Goal: Ask a question

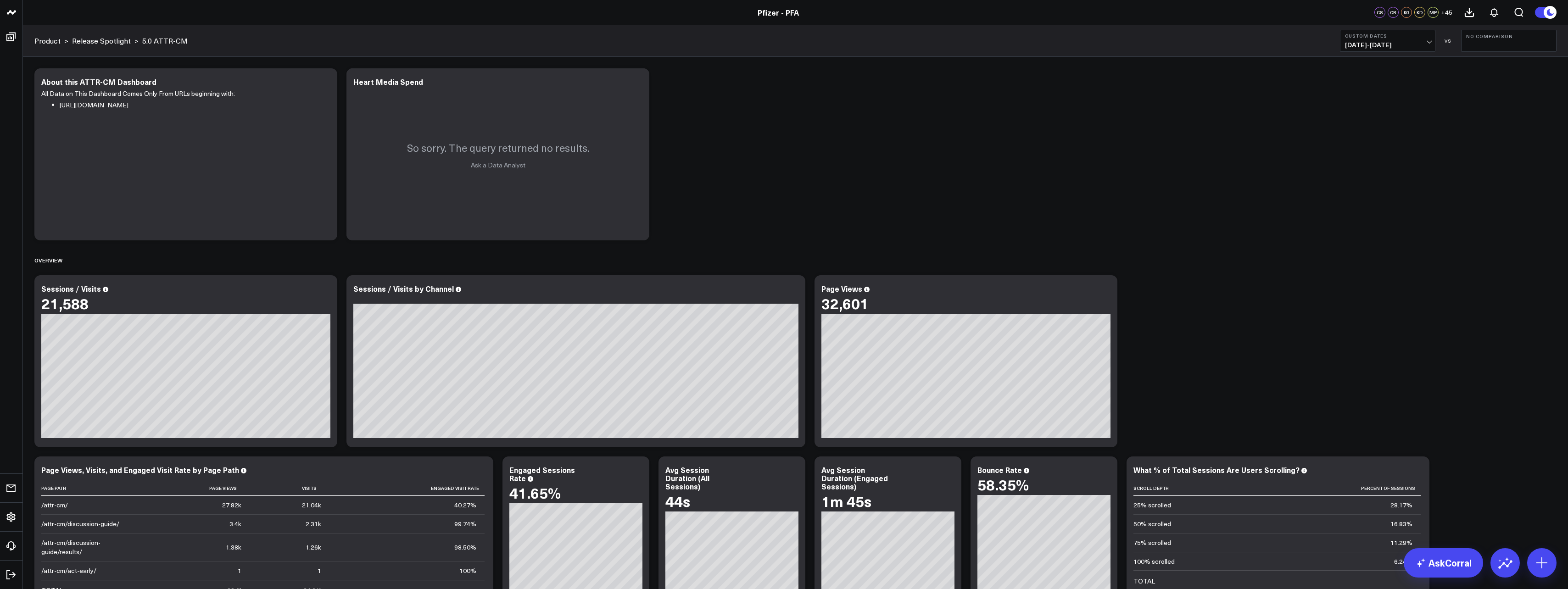
click at [1427, 44] on span "[DATE] - [DATE]" at bounding box center [1388, 44] width 86 height 7
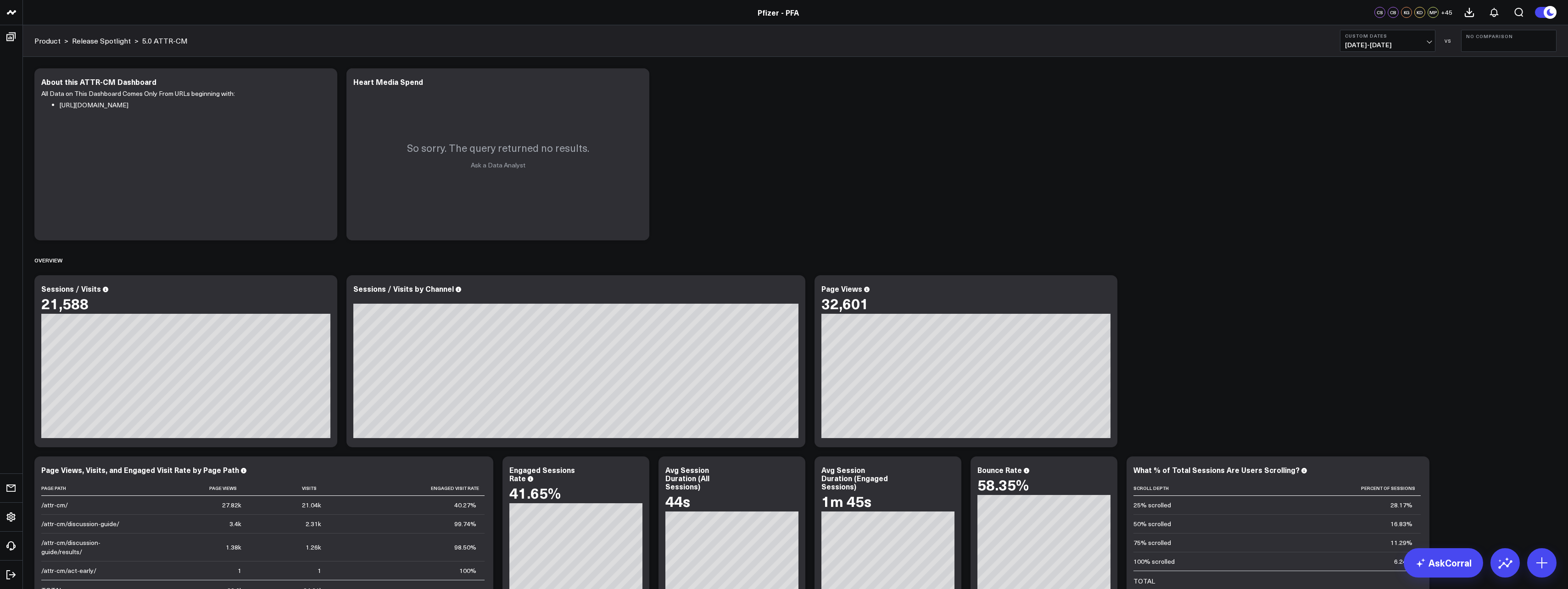
scroll to position [92, 0]
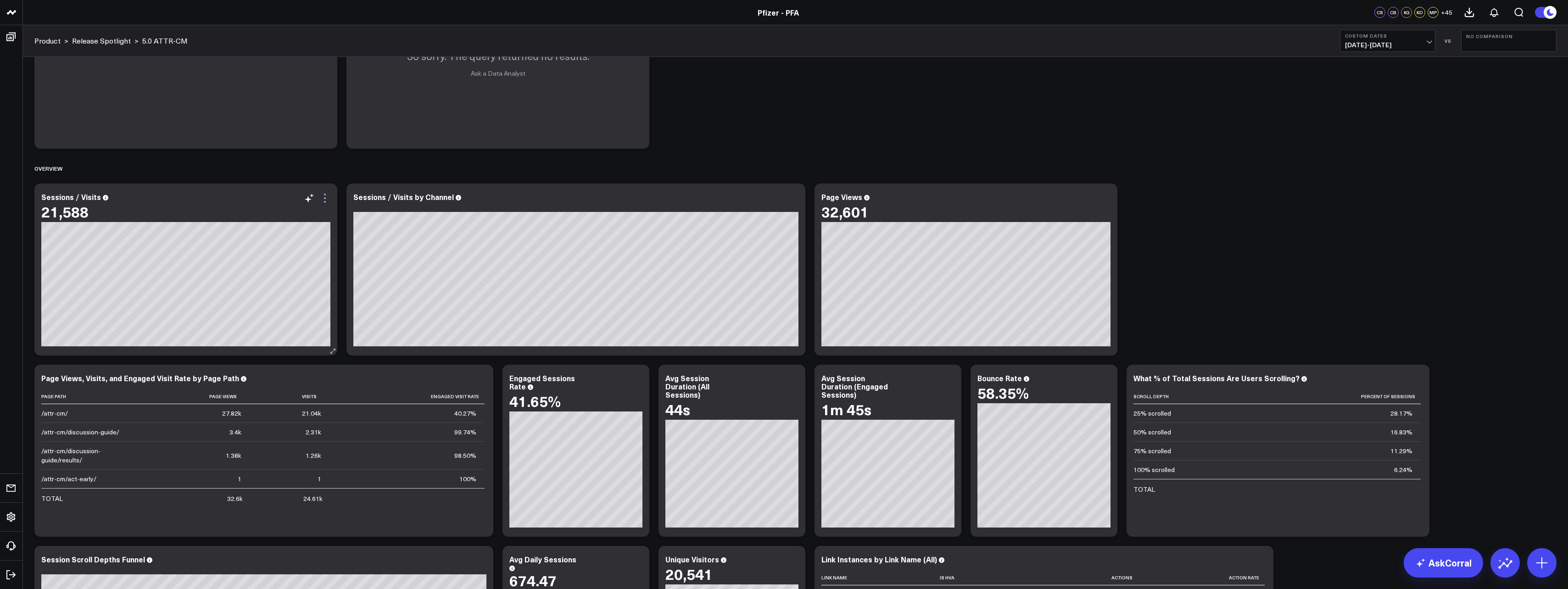
click at [330, 203] on icon at bounding box center [325, 198] width 11 height 11
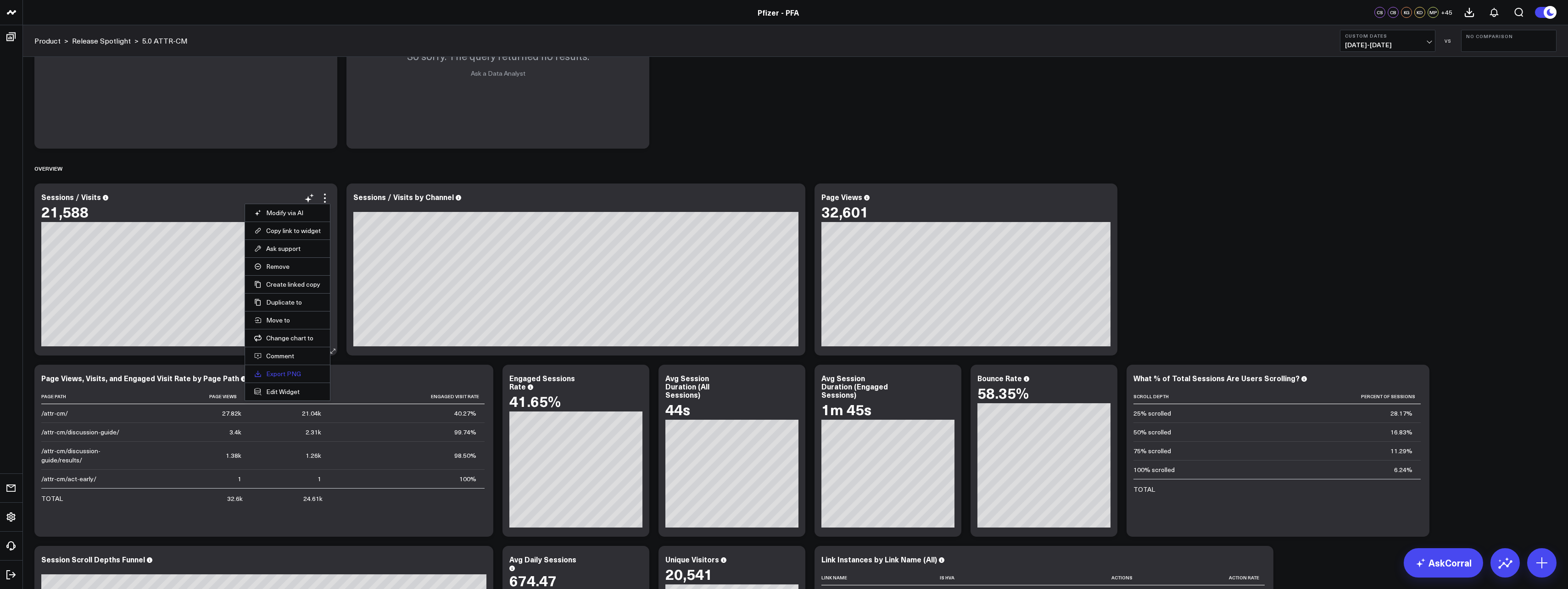
click at [283, 376] on link "Export PNG" at bounding box center [287, 374] width 67 height 8
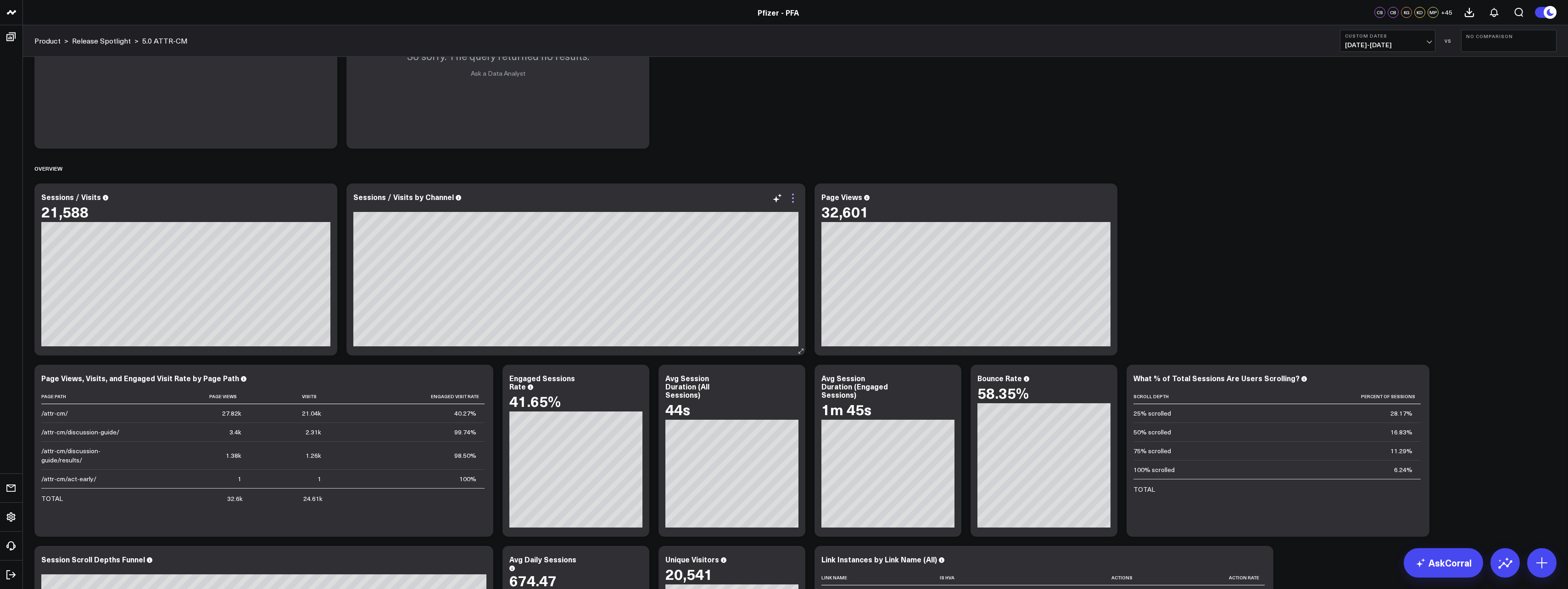
click at [796, 202] on icon at bounding box center [793, 198] width 11 height 11
click at [326, 203] on icon at bounding box center [325, 198] width 11 height 11
click at [791, 201] on icon at bounding box center [793, 198] width 11 height 11
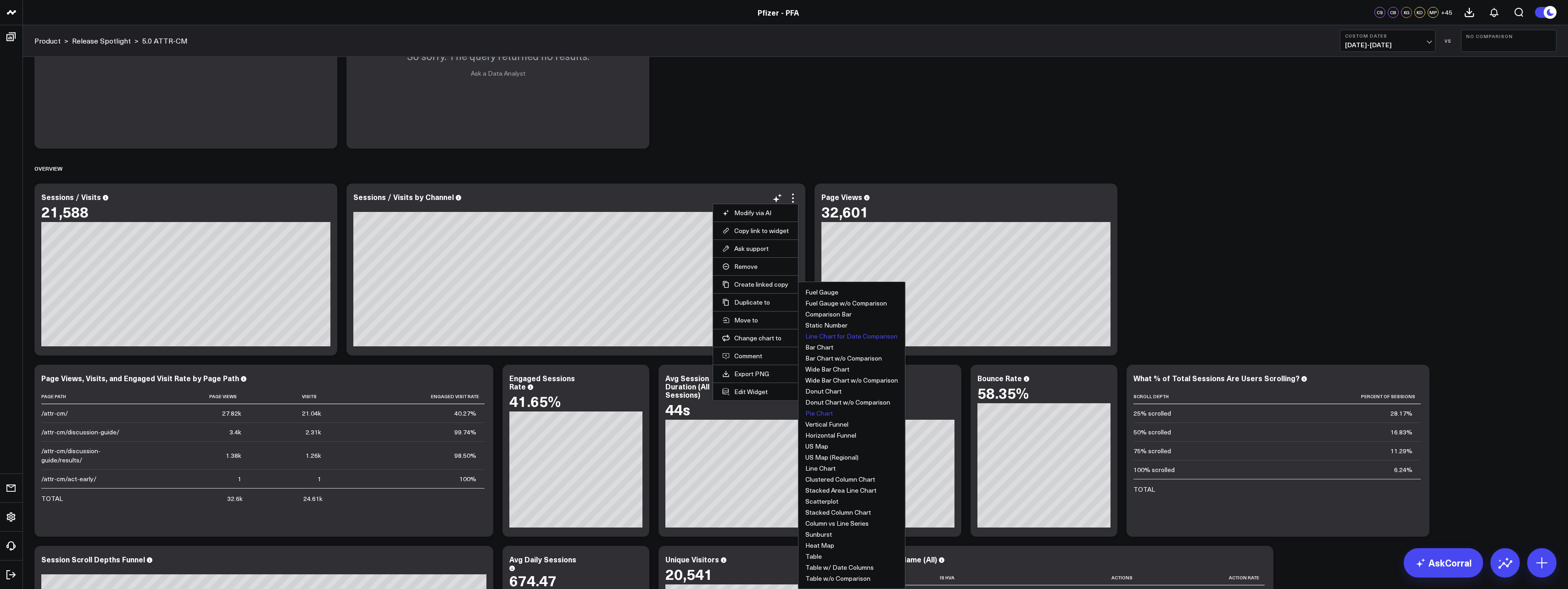
click at [829, 334] on button "Line Chart for Date Comparison" at bounding box center [851, 337] width 92 height 7
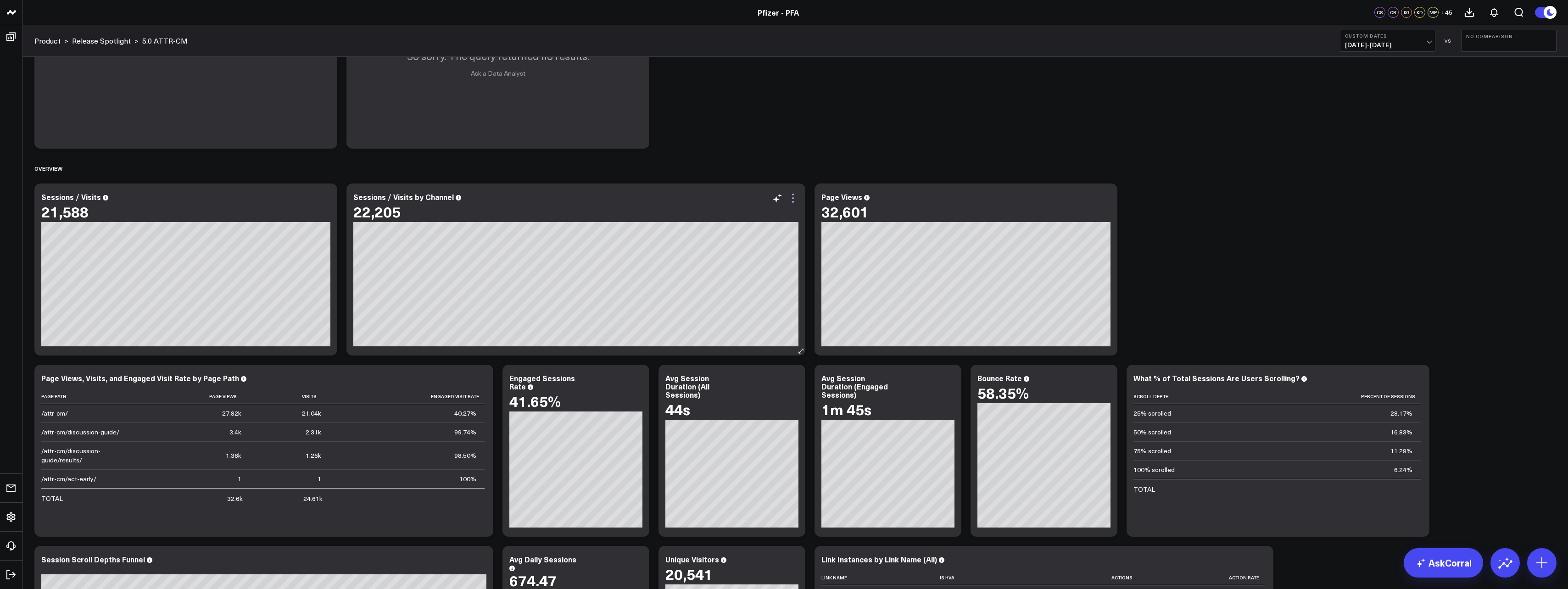
click at [791, 199] on icon at bounding box center [793, 198] width 11 height 11
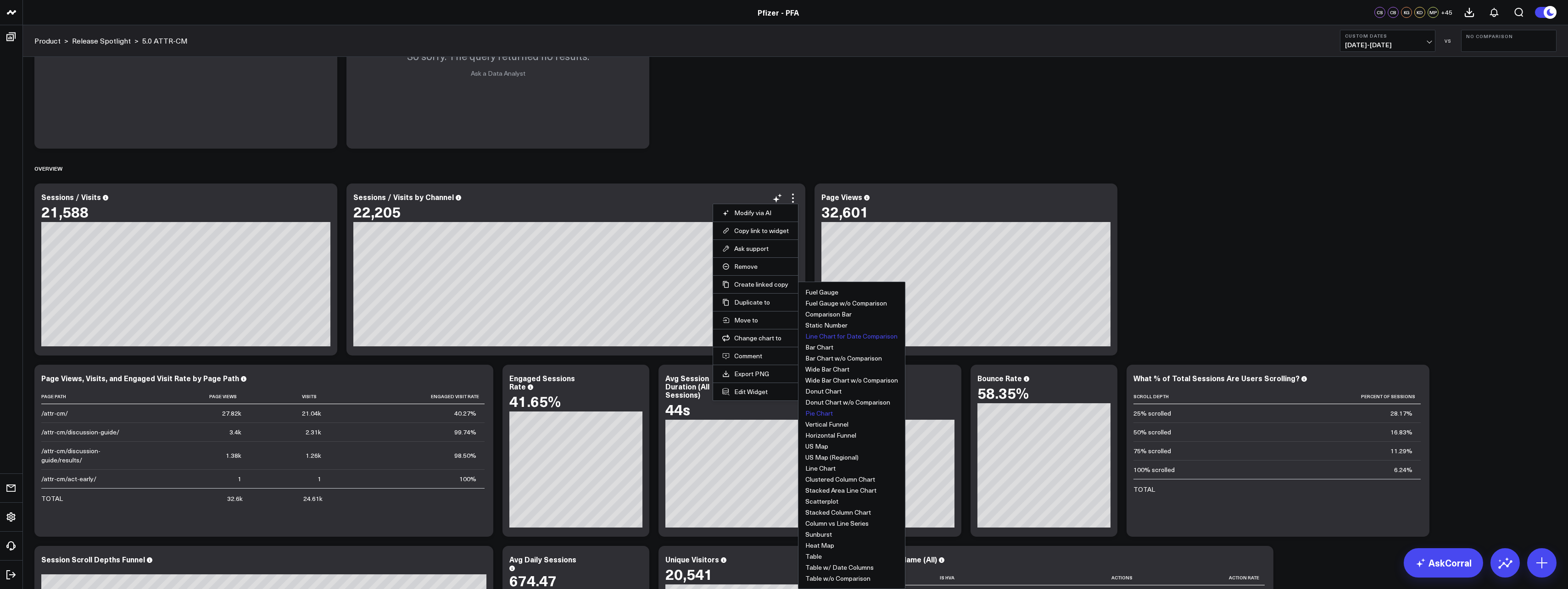
click at [826, 415] on button "Pie Chart" at bounding box center [819, 413] width 28 height 7
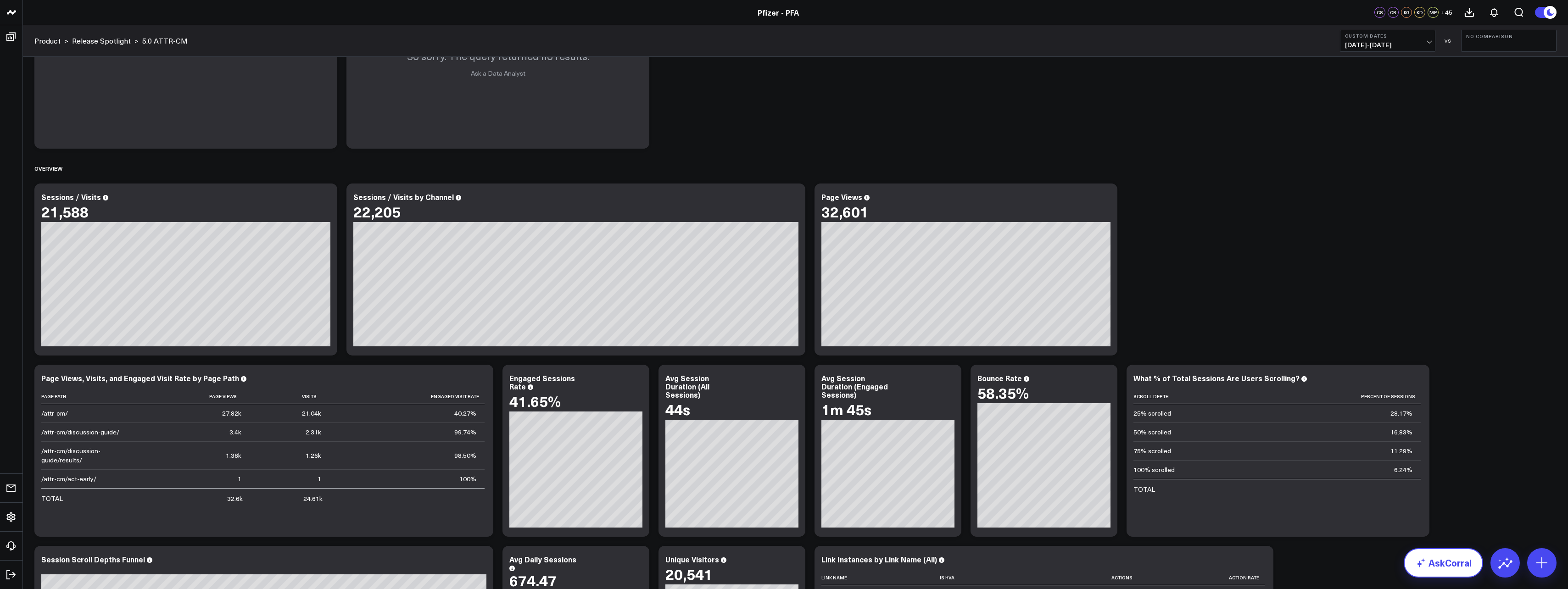
click at [1454, 570] on link "AskCorral" at bounding box center [1443, 563] width 79 height 30
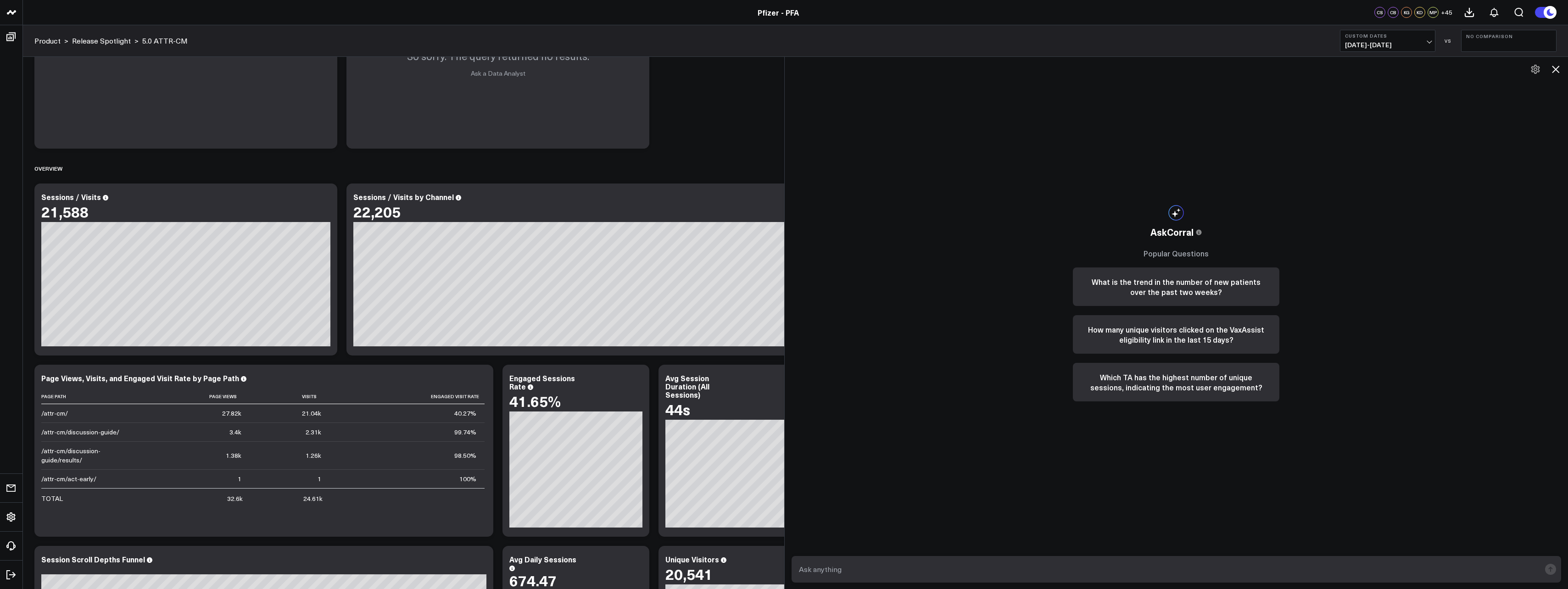
click at [937, 563] on textarea at bounding box center [1169, 569] width 745 height 17
type textarea "from 8/13-8/14 what caused the spike in visitors to ATTR-CM?"
click at [1550, 571] on rect "submit" at bounding box center [1550, 569] width 11 height 11
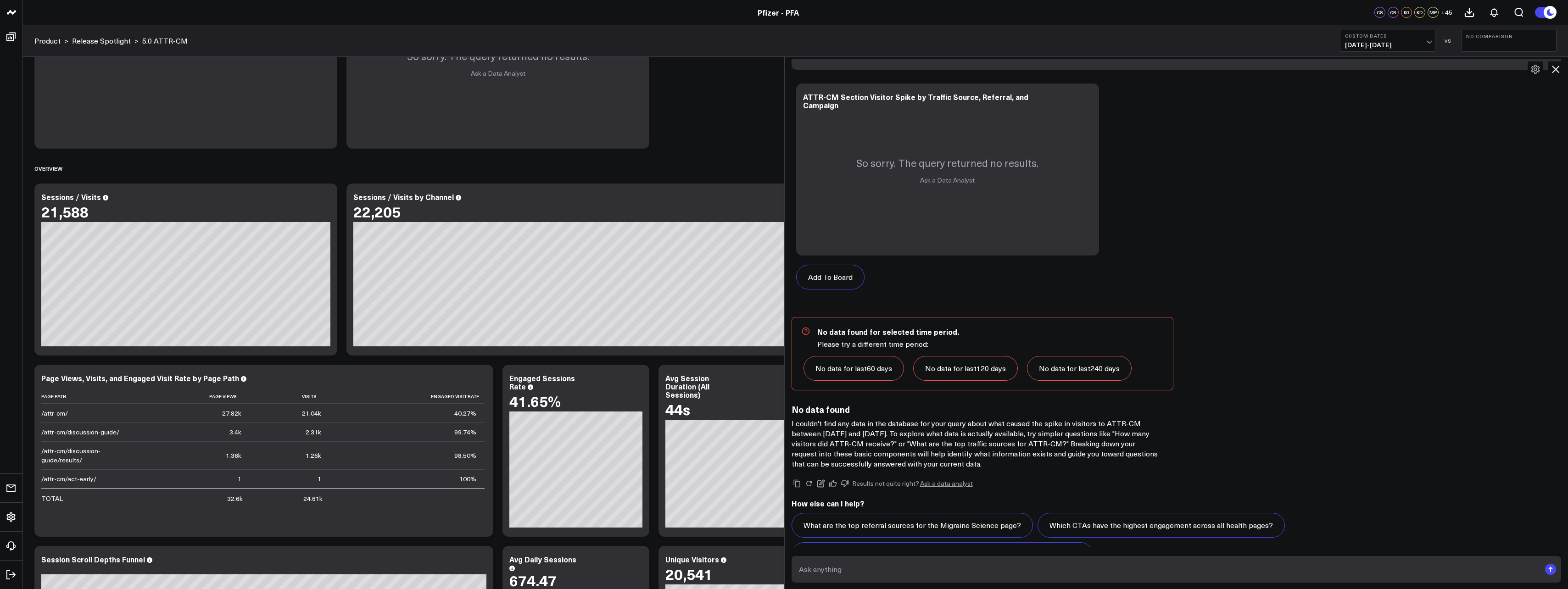
scroll to position [296, 0]
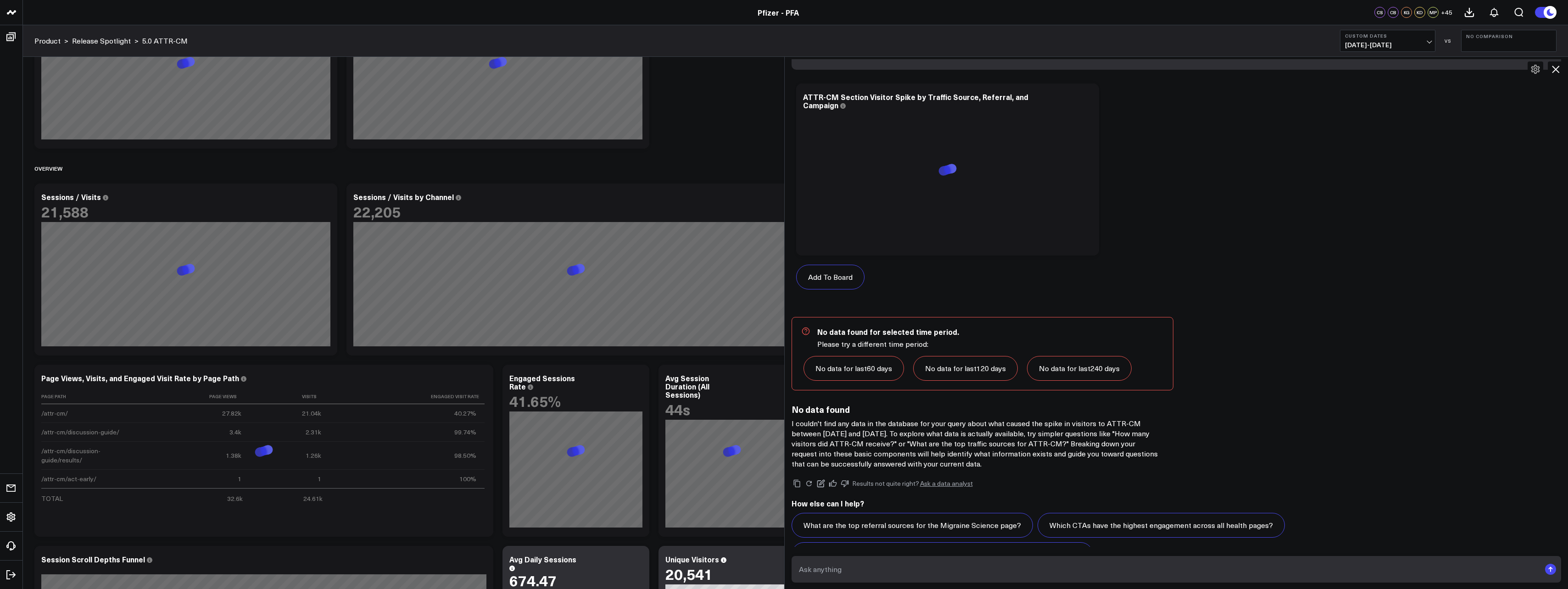
click at [929, 571] on textarea at bounding box center [1169, 569] width 745 height 17
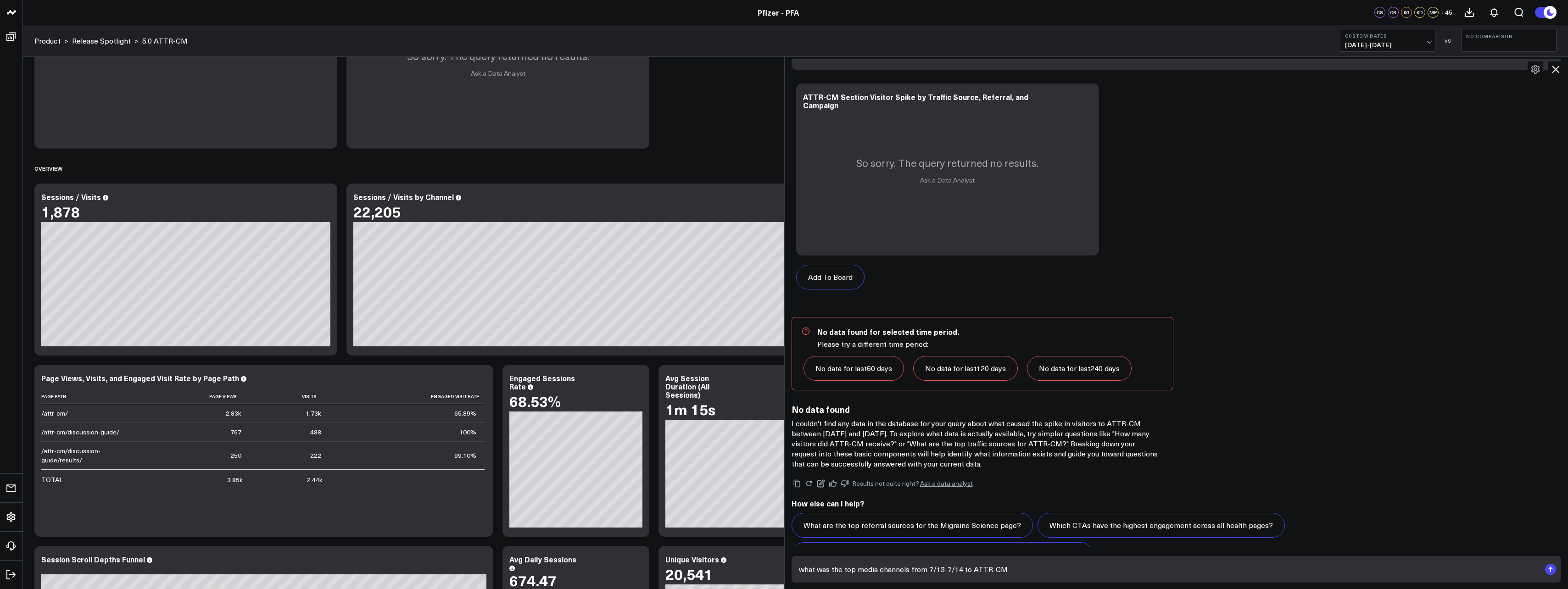
type textarea "what was the top media channels from 7/13-7/14 to ATTR-CM?"
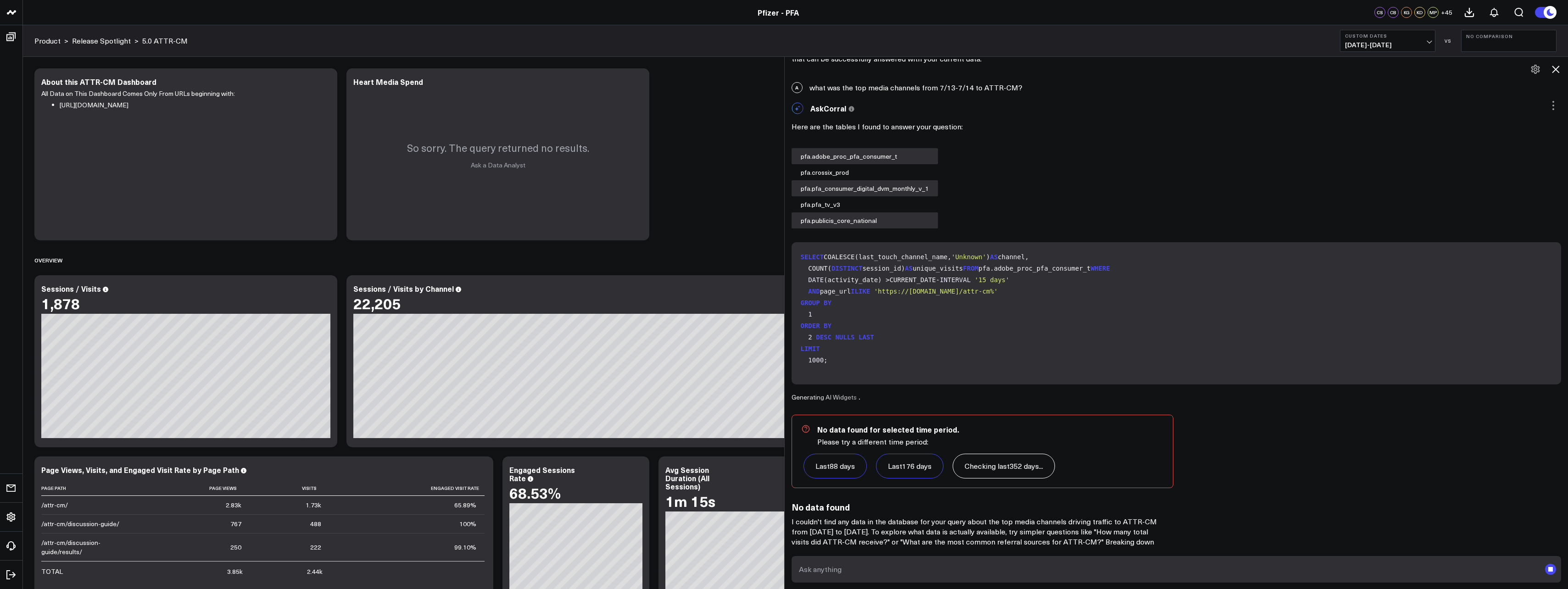
scroll to position [722, 0]
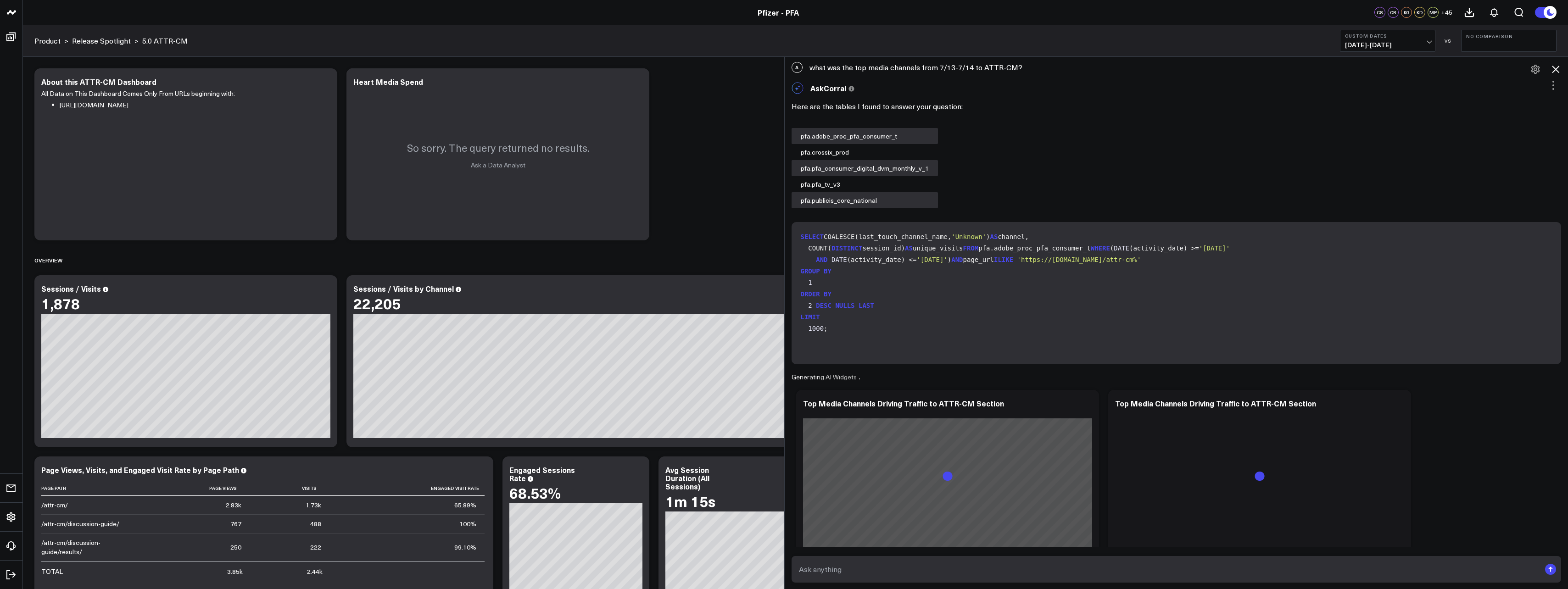
drag, startPoint x: 1553, startPoint y: 64, endPoint x: 1528, endPoint y: 78, distance: 28.7
click at [1553, 65] on icon at bounding box center [1556, 69] width 11 height 11
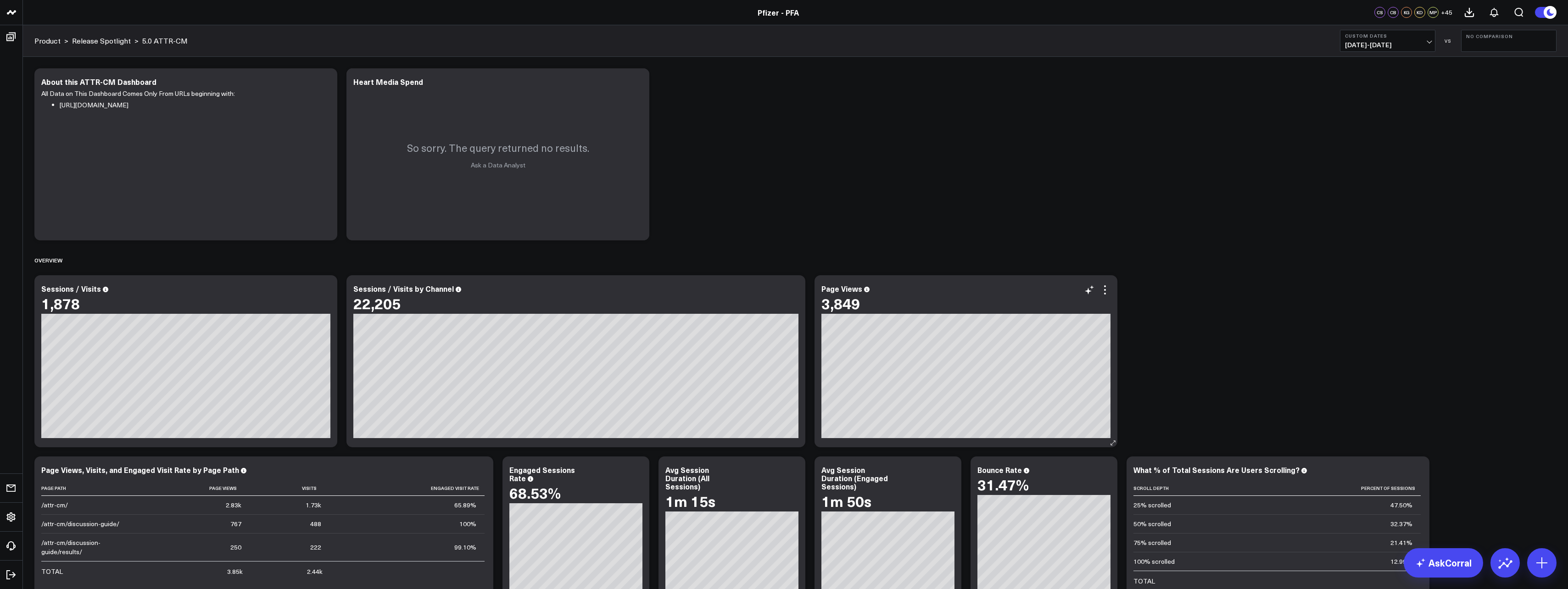
scroll to position [92, 0]
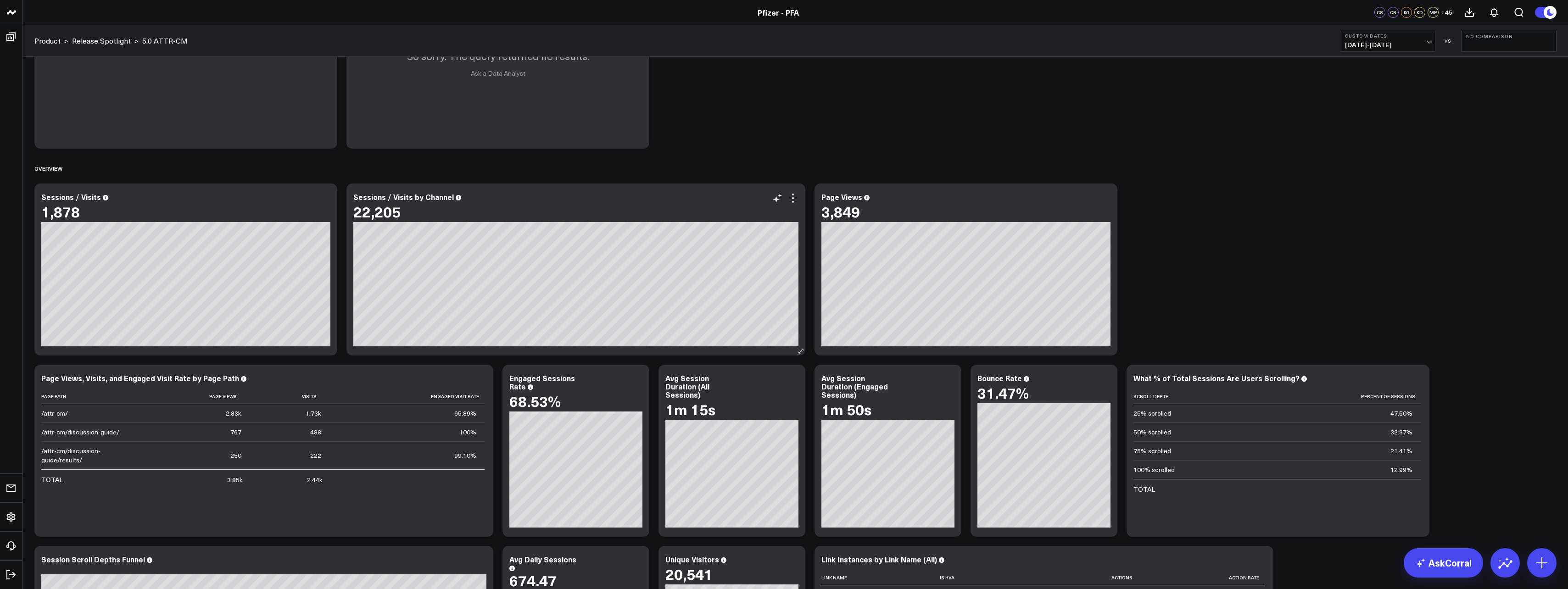
click at [456, 201] on icon at bounding box center [458, 198] width 5 height 5
click at [1414, 50] on button "Custom Dates [DATE] - [DATE]" at bounding box center [1388, 40] width 96 height 22
click at [1356, 294] on link "Custom Dates" at bounding box center [1388, 293] width 94 height 18
select select "7"
select select "2025"
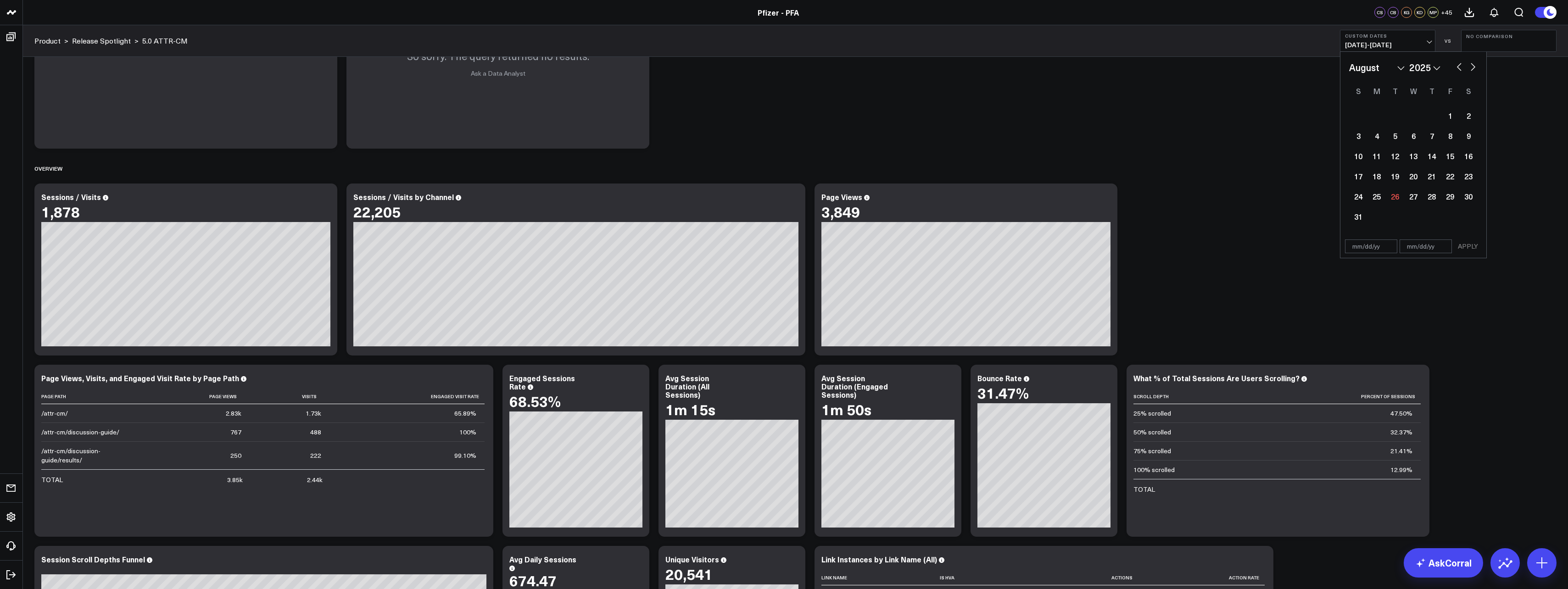
click at [1456, 67] on button "button" at bounding box center [1460, 66] width 9 height 11
select select "6"
select select "2025"
click at [1435, 175] on div "24" at bounding box center [1431, 176] width 18 height 18
type input "[DATE]"
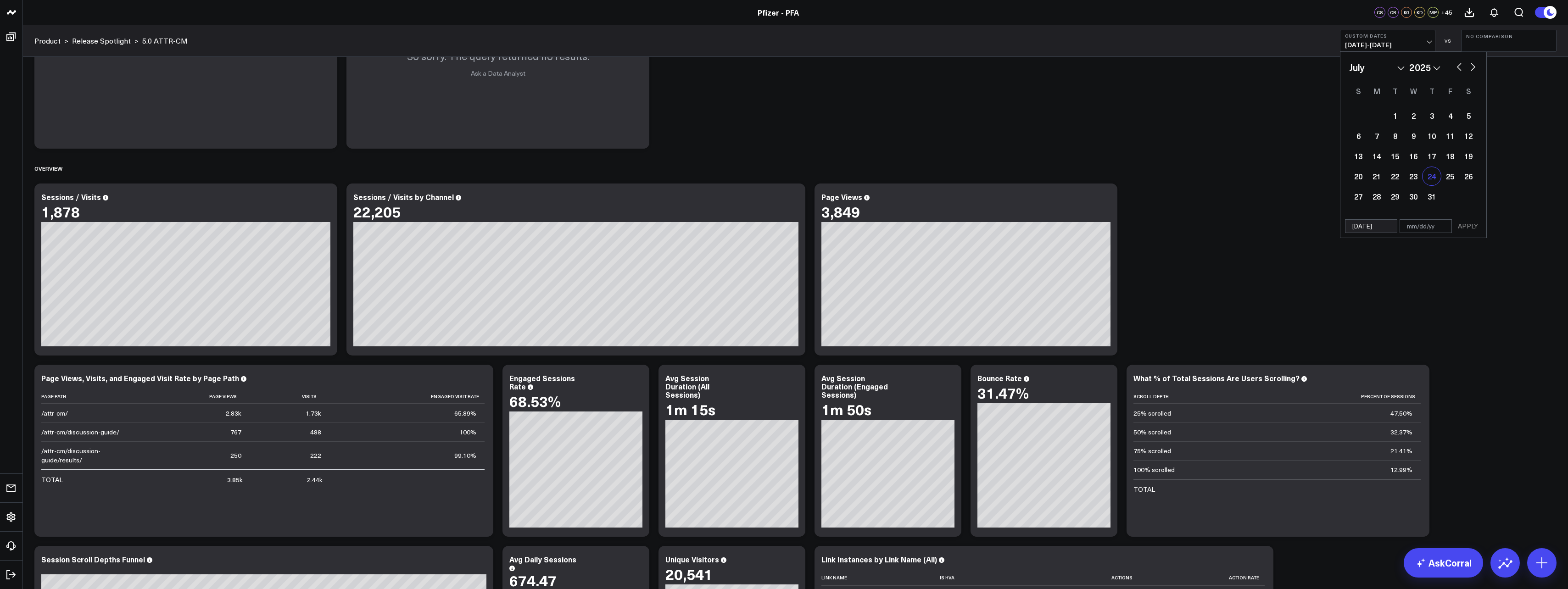
select select "6"
select select "2025"
click at [1472, 71] on button "button" at bounding box center [1473, 66] width 9 height 11
select select "7"
select select "2025"
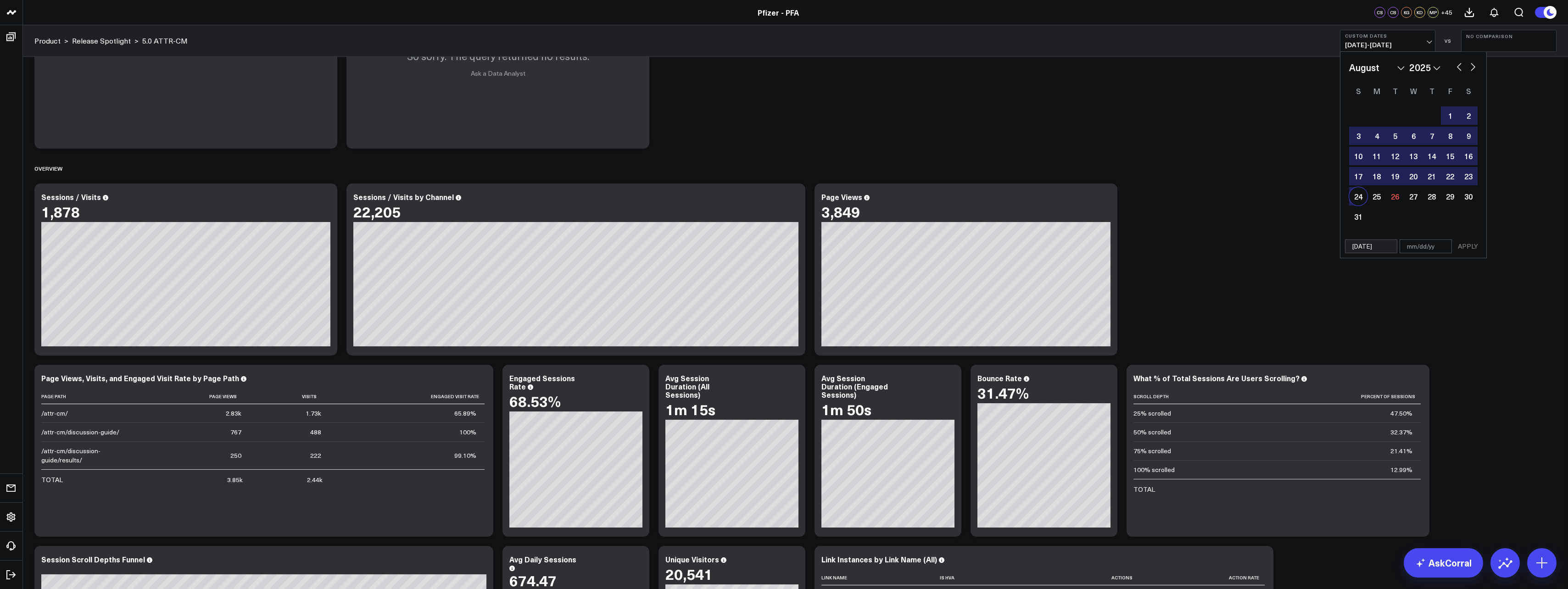
click at [1357, 198] on div "24" at bounding box center [1358, 196] width 18 height 18
type input "[DATE]"
select select "7"
select select "2025"
click at [1469, 247] on button "APPLY" at bounding box center [1468, 246] width 28 height 13
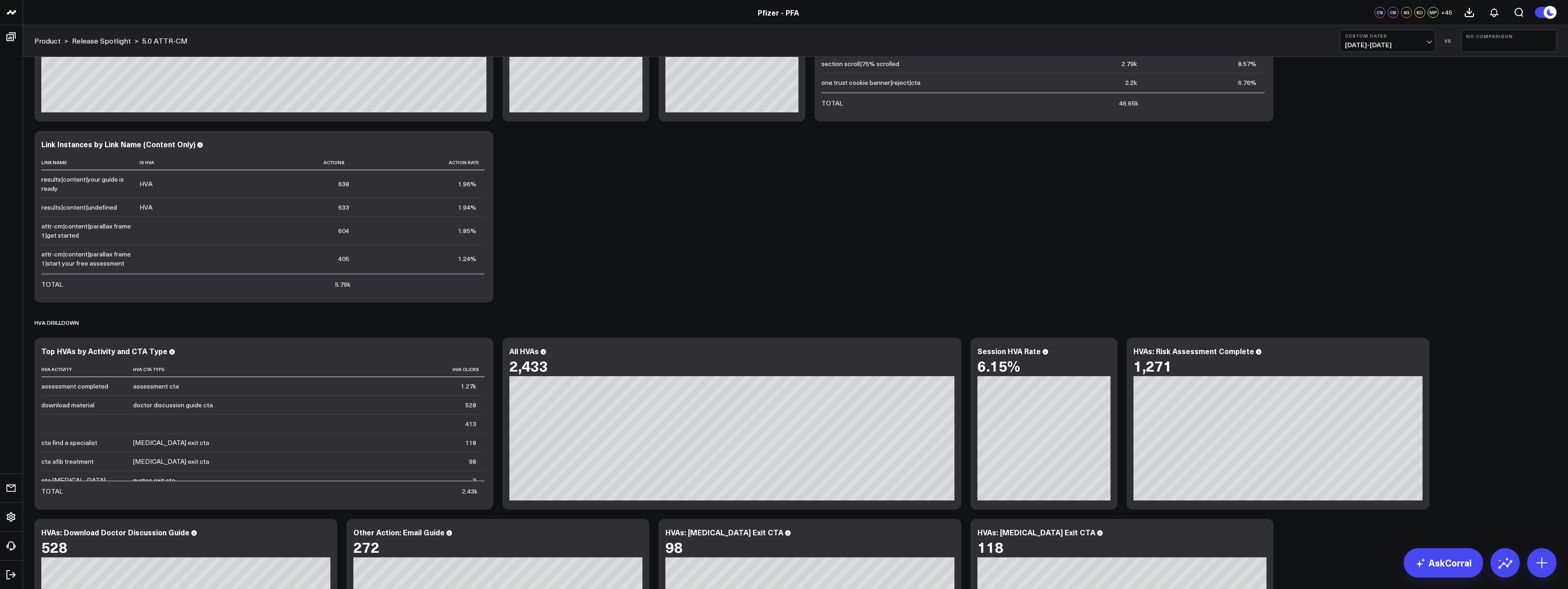
scroll to position [367, 0]
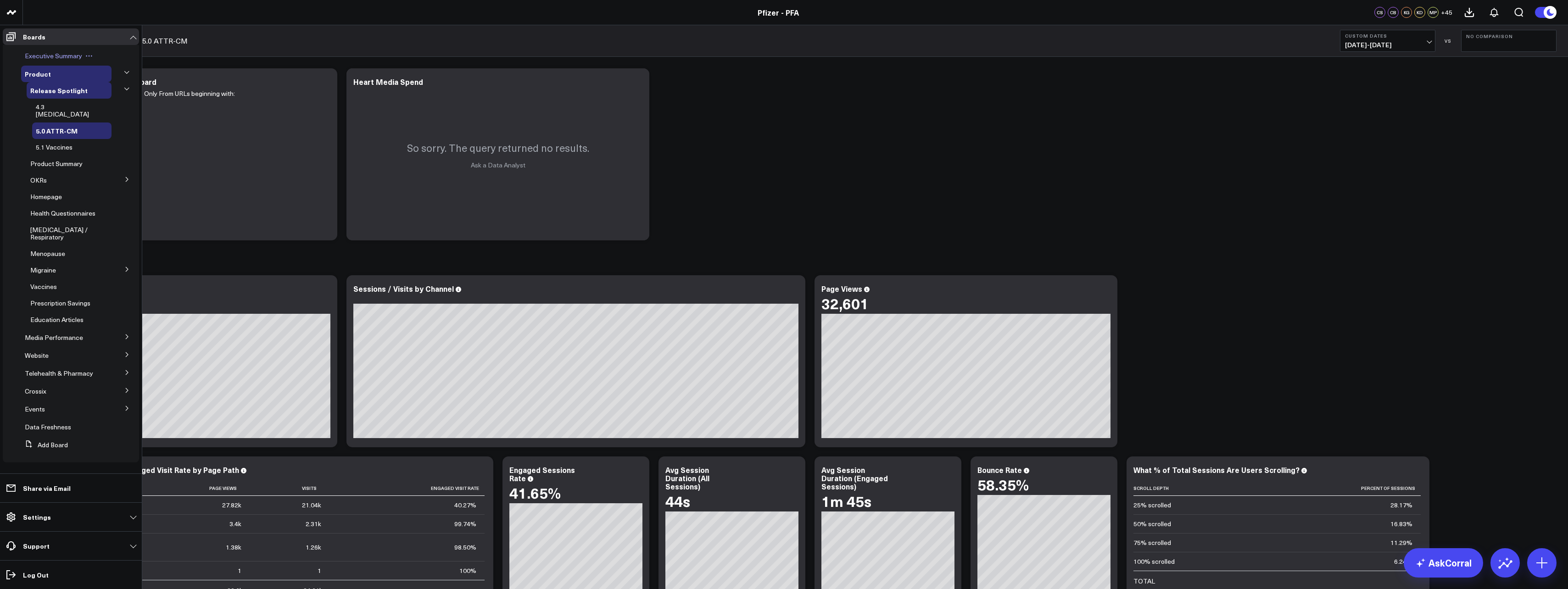
click at [57, 55] on span "Executive Summary" at bounding box center [53, 55] width 57 height 9
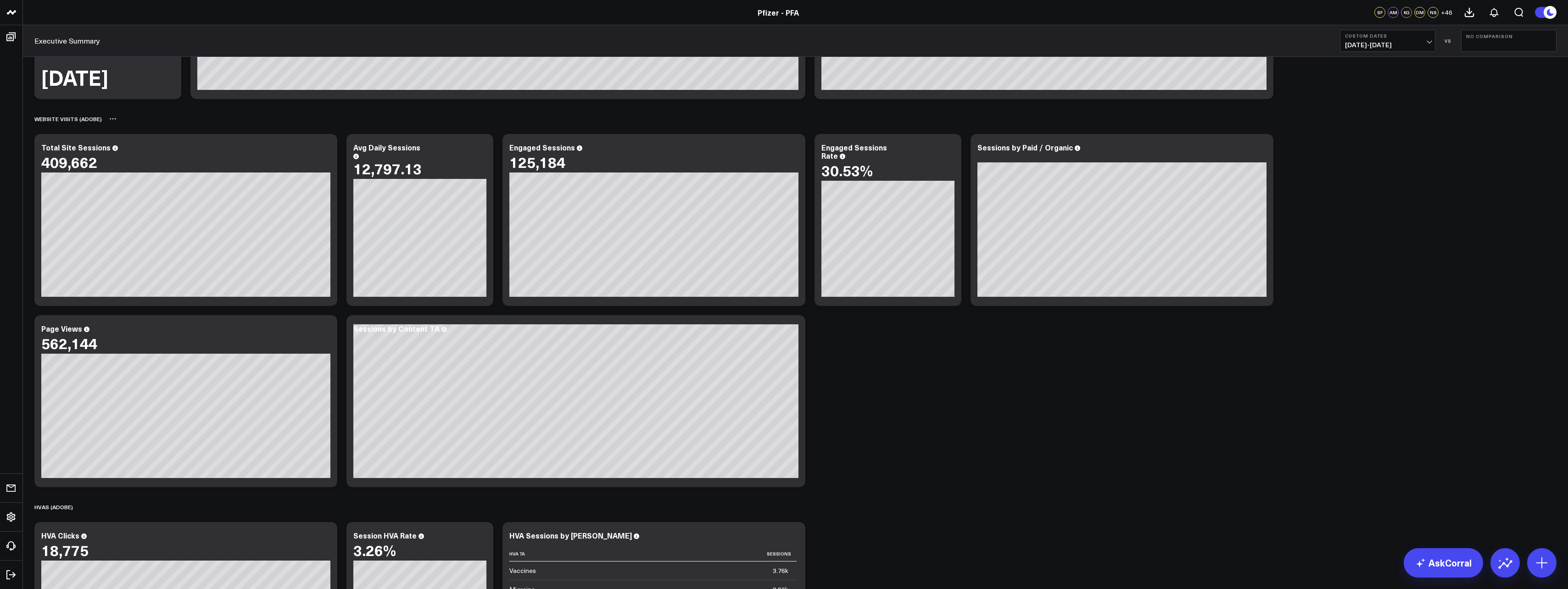
scroll to position [413, 0]
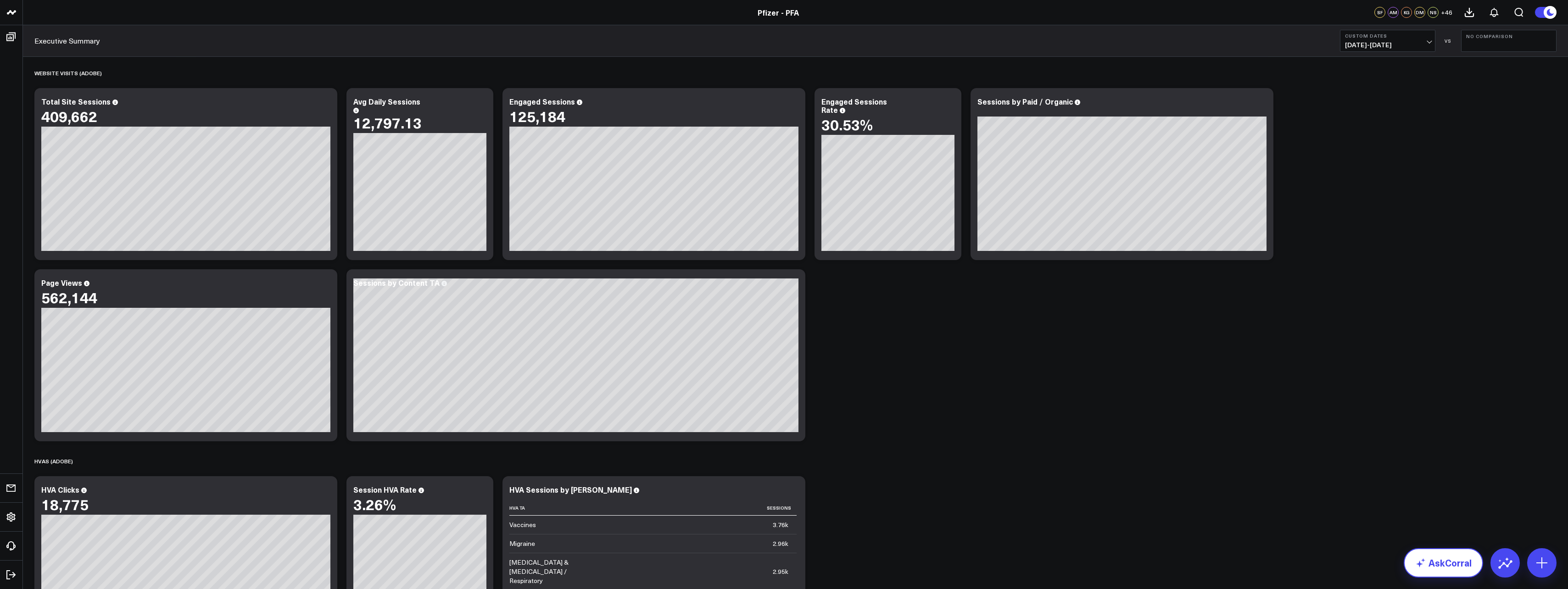
click at [1460, 559] on link "AskCorral" at bounding box center [1443, 563] width 79 height 30
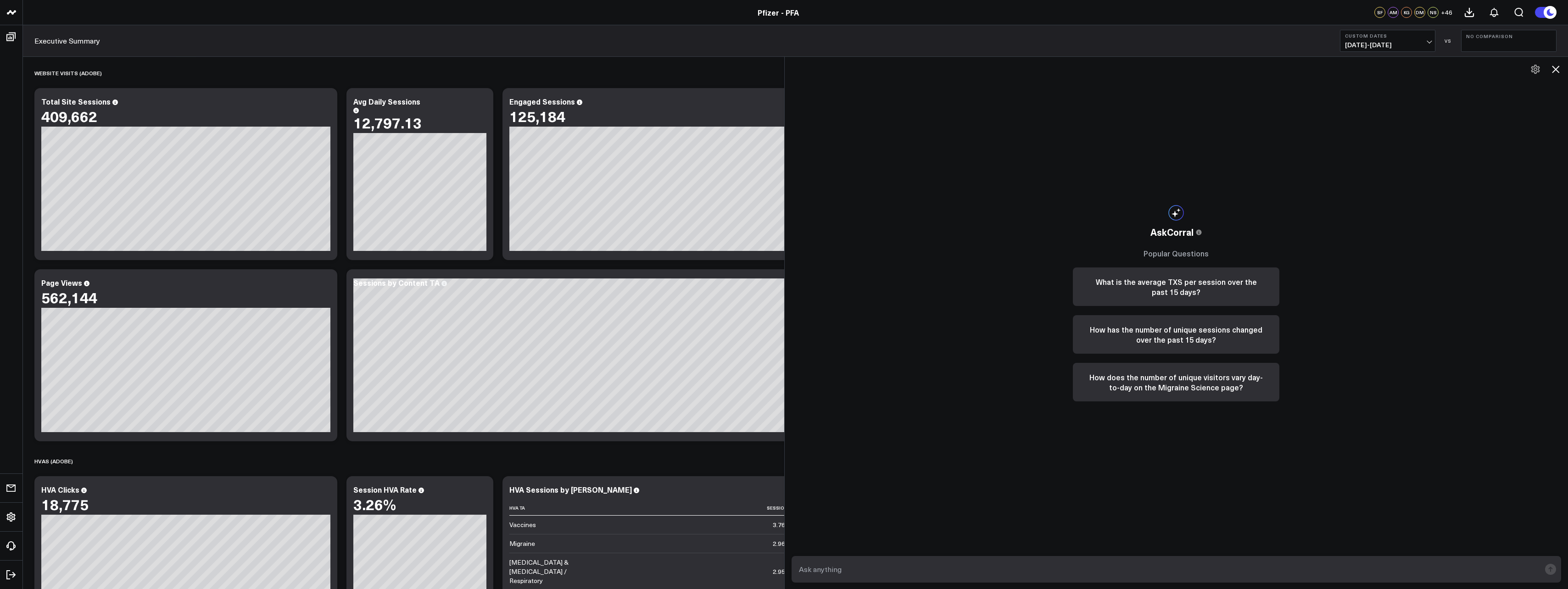
click at [1081, 573] on textarea at bounding box center [1169, 569] width 745 height 17
type textarea "what was the PFA number of unique visitors?"
click at [1557, 565] on form "what was the PFA number of unique visitors?" at bounding box center [1177, 569] width 770 height 27
click at [1550, 567] on icon "submit" at bounding box center [1550, 568] width 4 height 3
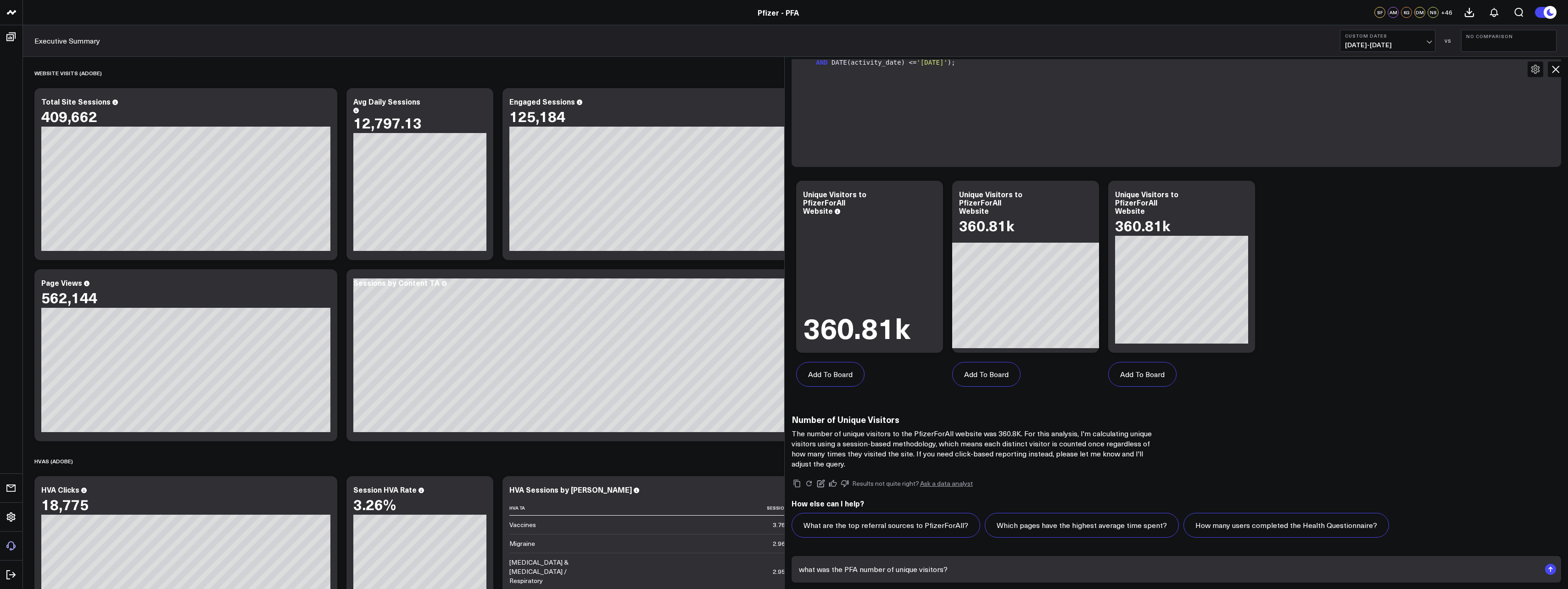
scroll to position [199, 0]
click at [951, 586] on div "what was the PFA number of unique visitors?" at bounding box center [1177, 569] width 784 height 40
click at [950, 583] on div "what was the PFA number of unique visitors?" at bounding box center [1177, 569] width 784 height 40
click at [947, 580] on form "what was the PFA number of unique visitors?" at bounding box center [1177, 569] width 770 height 27
click at [946, 578] on form "what was the PFA number of unique visitors?" at bounding box center [1177, 569] width 770 height 27
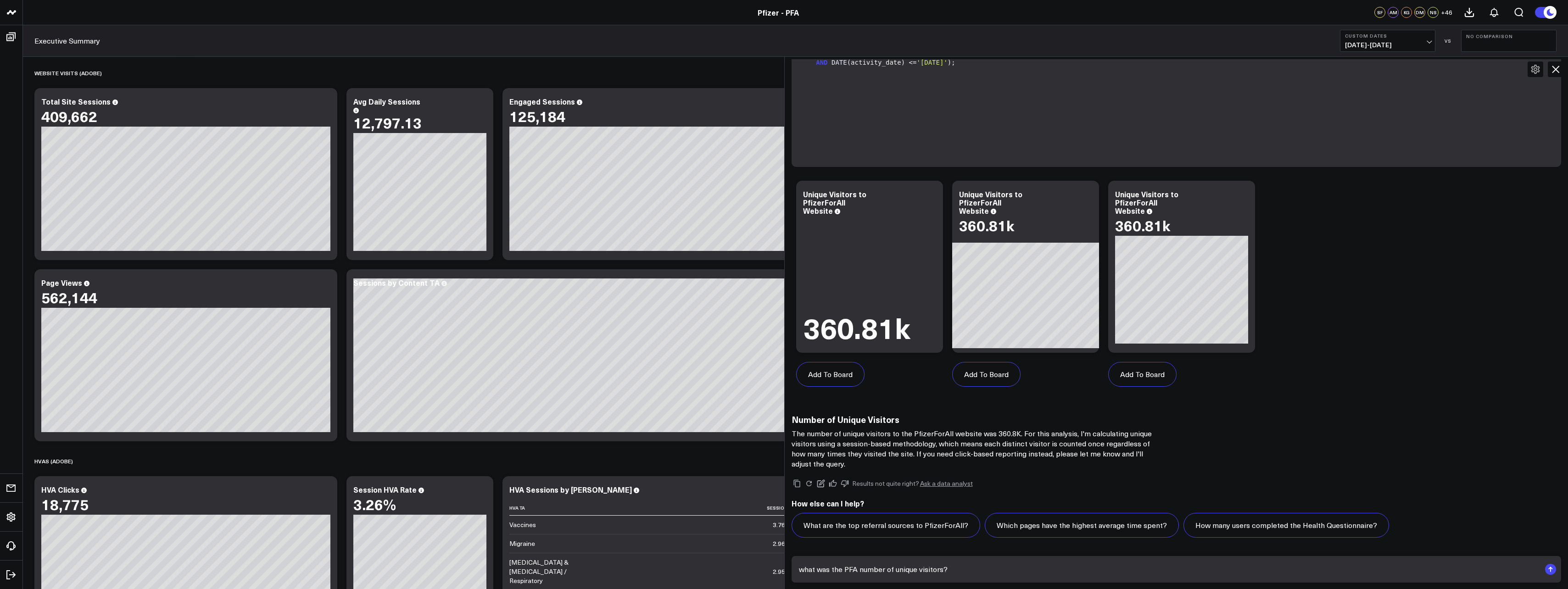
click at [944, 575] on textarea "what was the PFA number of unique visitors?" at bounding box center [1169, 569] width 745 height 17
click at [942, 573] on textarea "what was the PFA number of unique visitors?" at bounding box center [1169, 569] width 745 height 17
type textarea "what was the number of page views, average daily sessions and 50% scroll depth …"
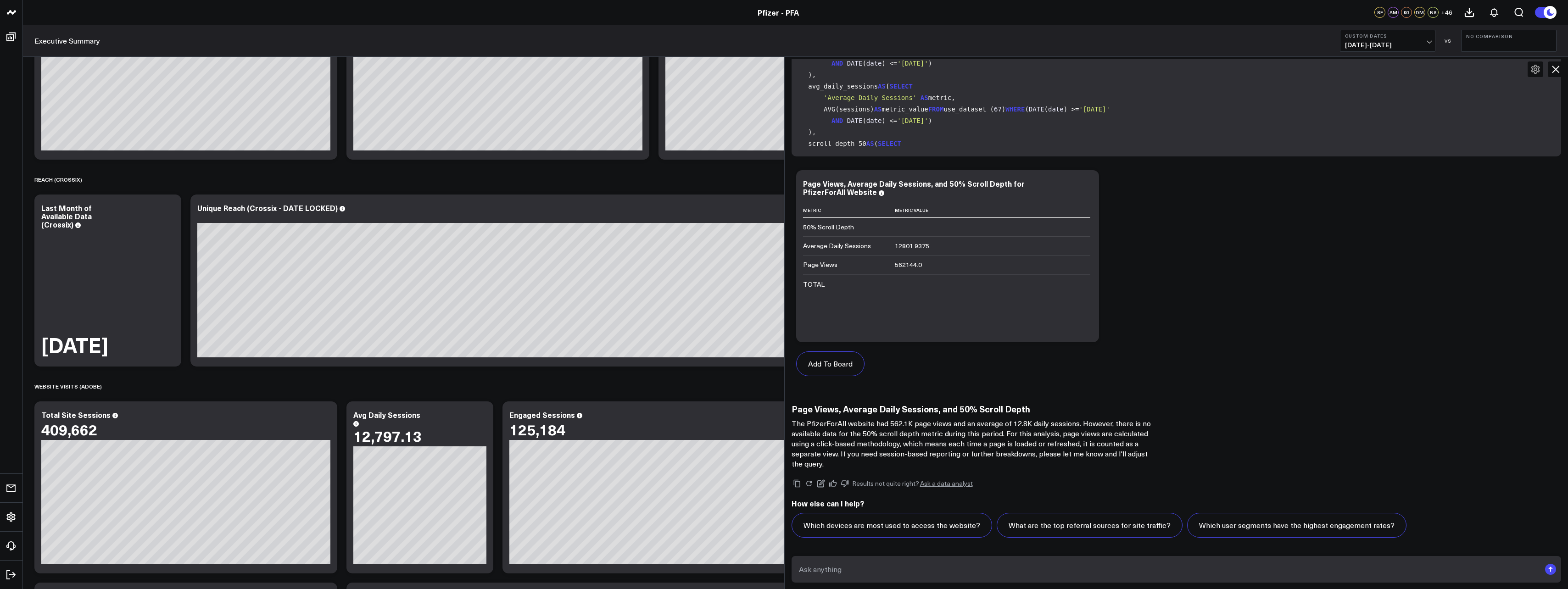
scroll to position [100, 0]
